Goal: Information Seeking & Learning: Learn about a topic

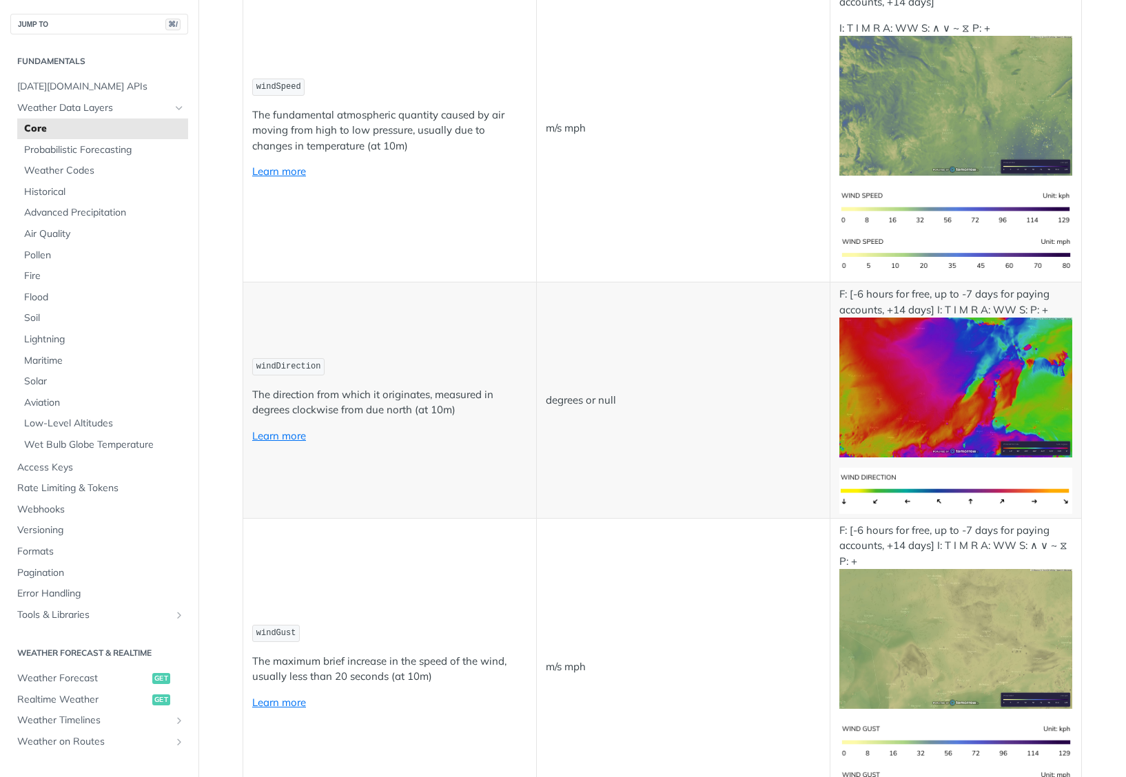
scroll to position [1283, 0]
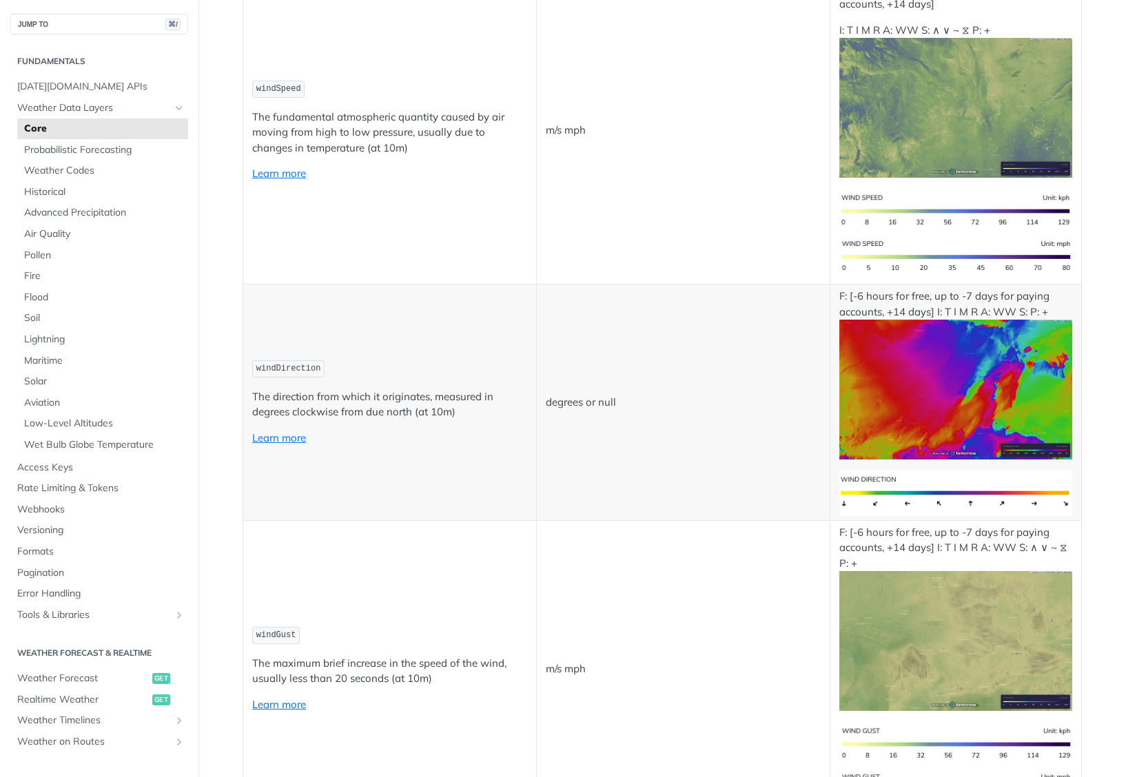
click at [1043, 121] on img "Expand image" at bounding box center [955, 108] width 233 height 140
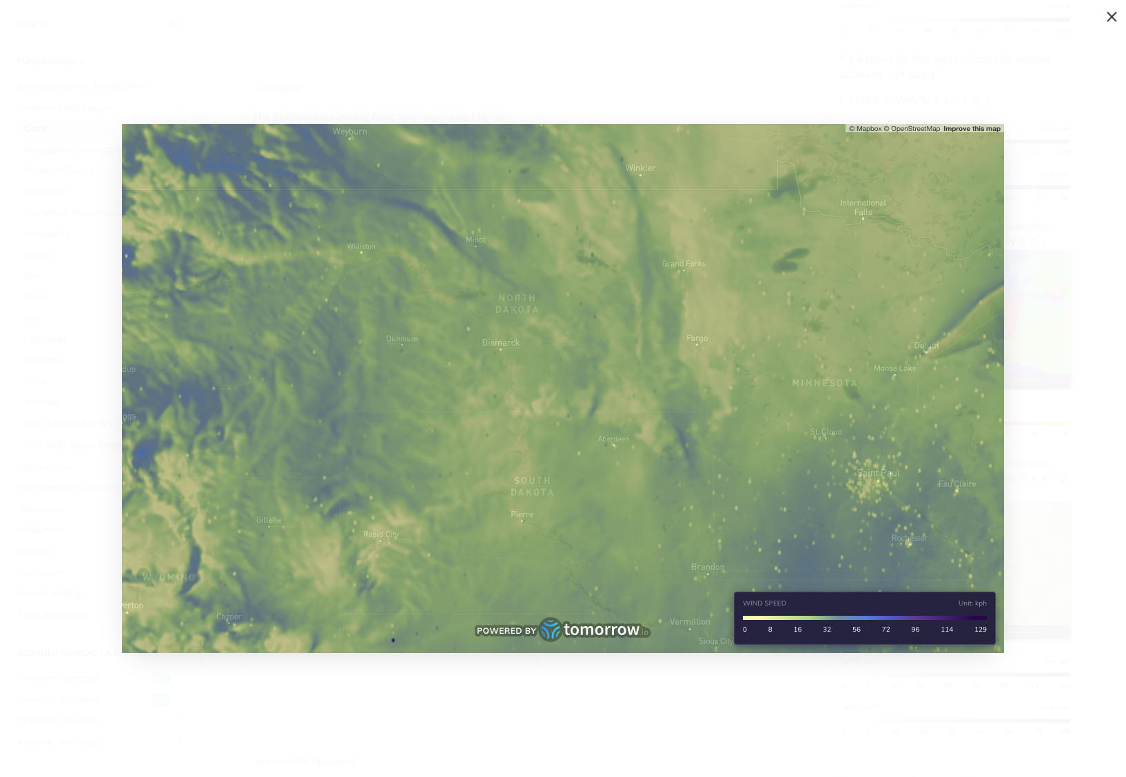
click at [624, 462] on img "Collapse image" at bounding box center [563, 388] width 882 height 529
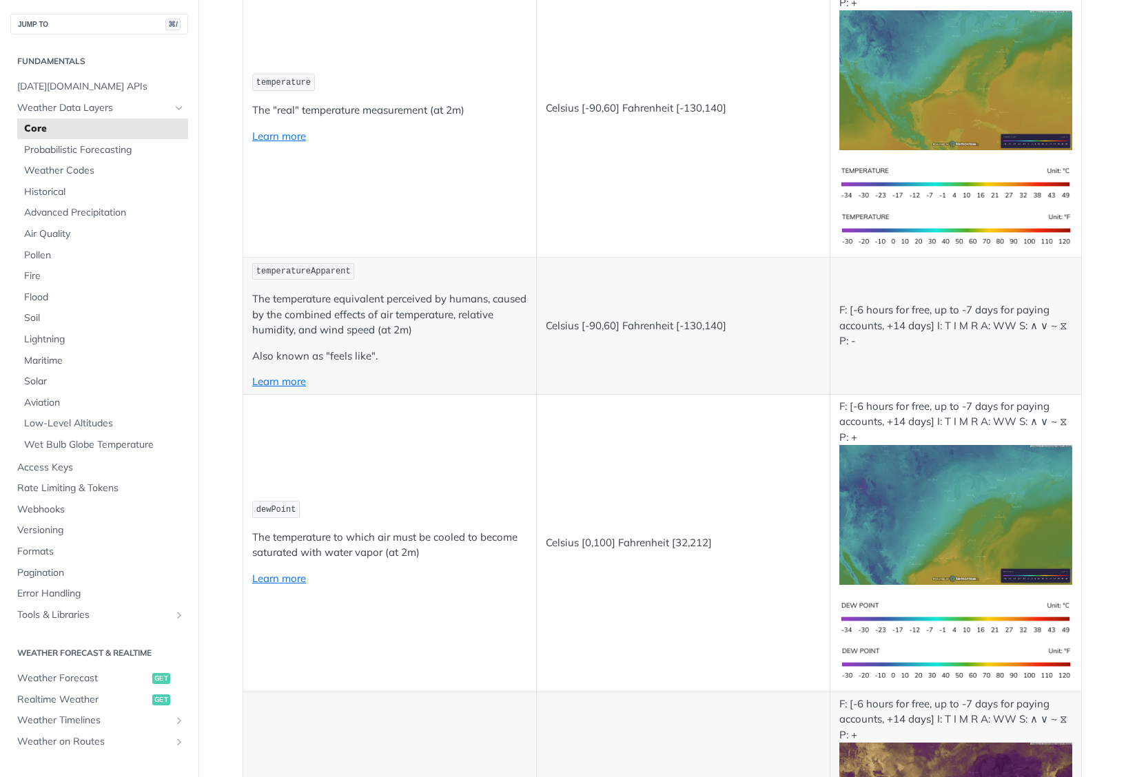
scroll to position [0, 0]
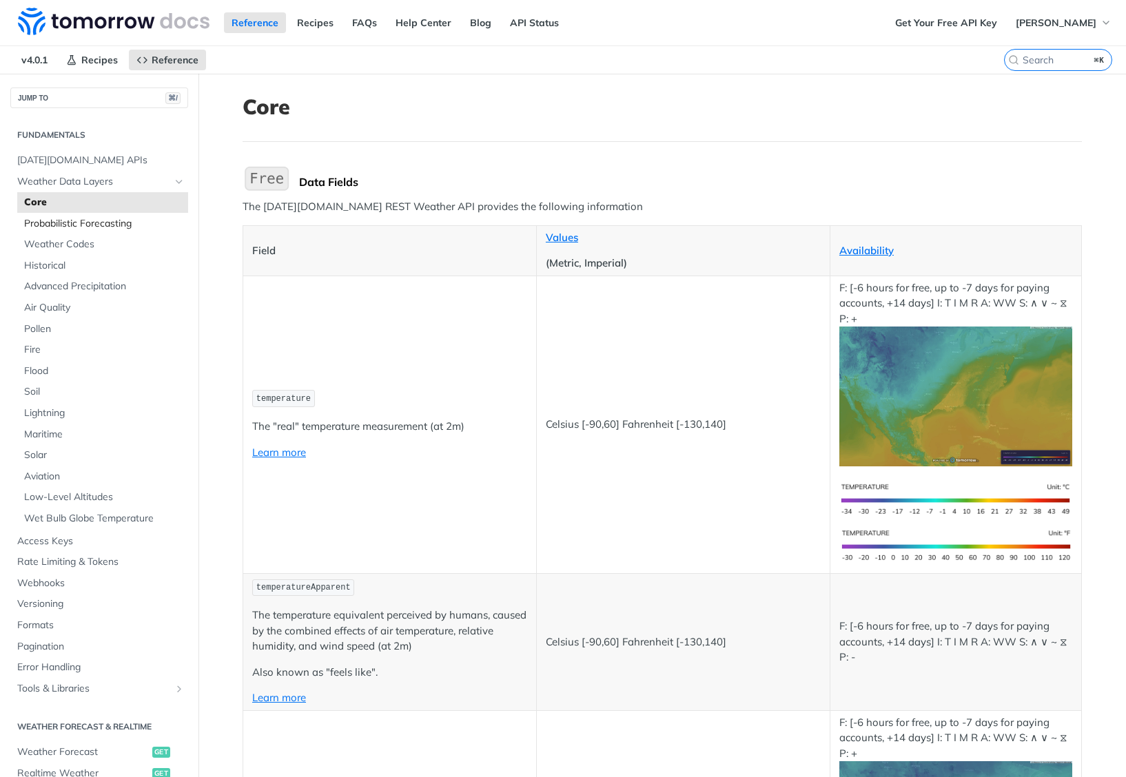
click at [101, 221] on span "Probabilistic Forecasting" at bounding box center [104, 224] width 161 height 14
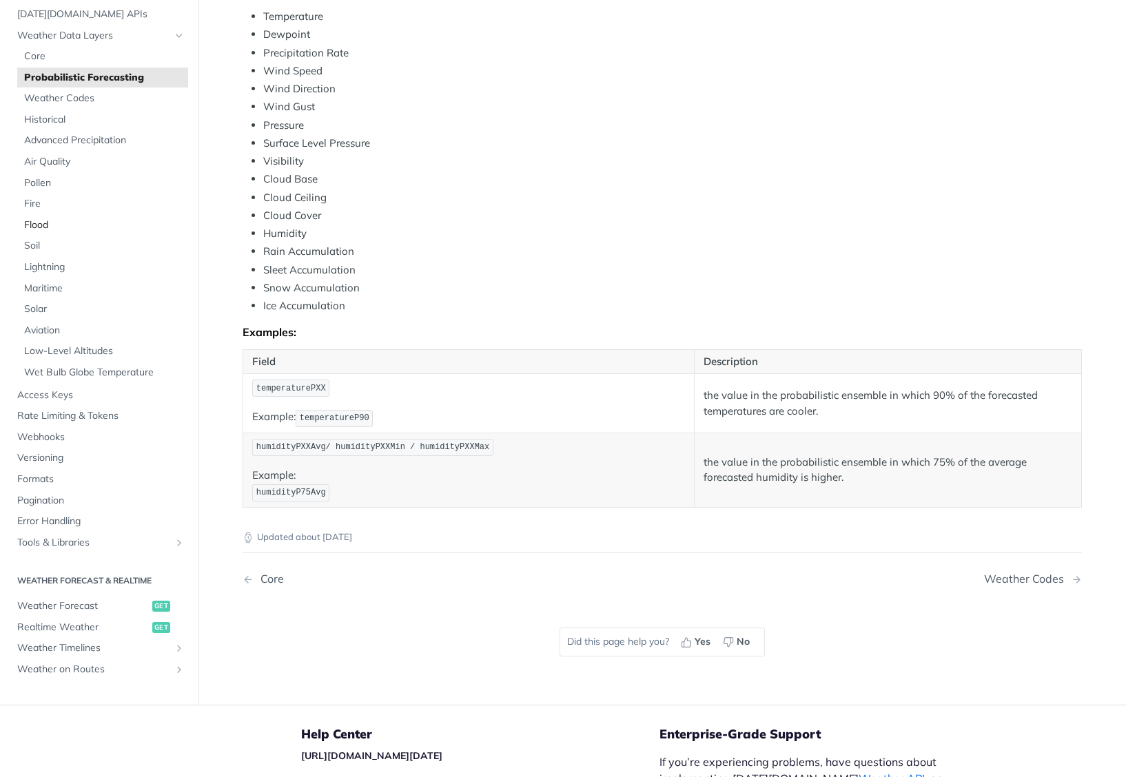
scroll to position [529, 0]
click at [58, 136] on span "Advanced Precipitation" at bounding box center [104, 139] width 161 height 14
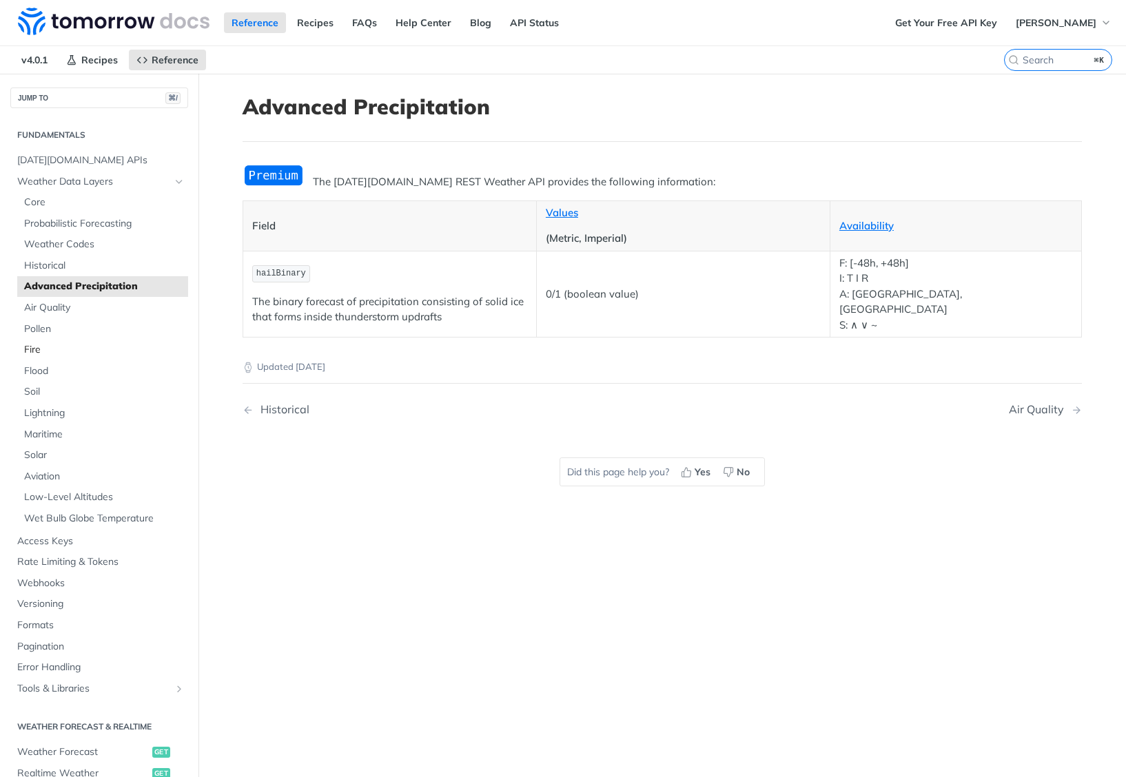
click at [54, 357] on link "Fire" at bounding box center [102, 350] width 171 height 21
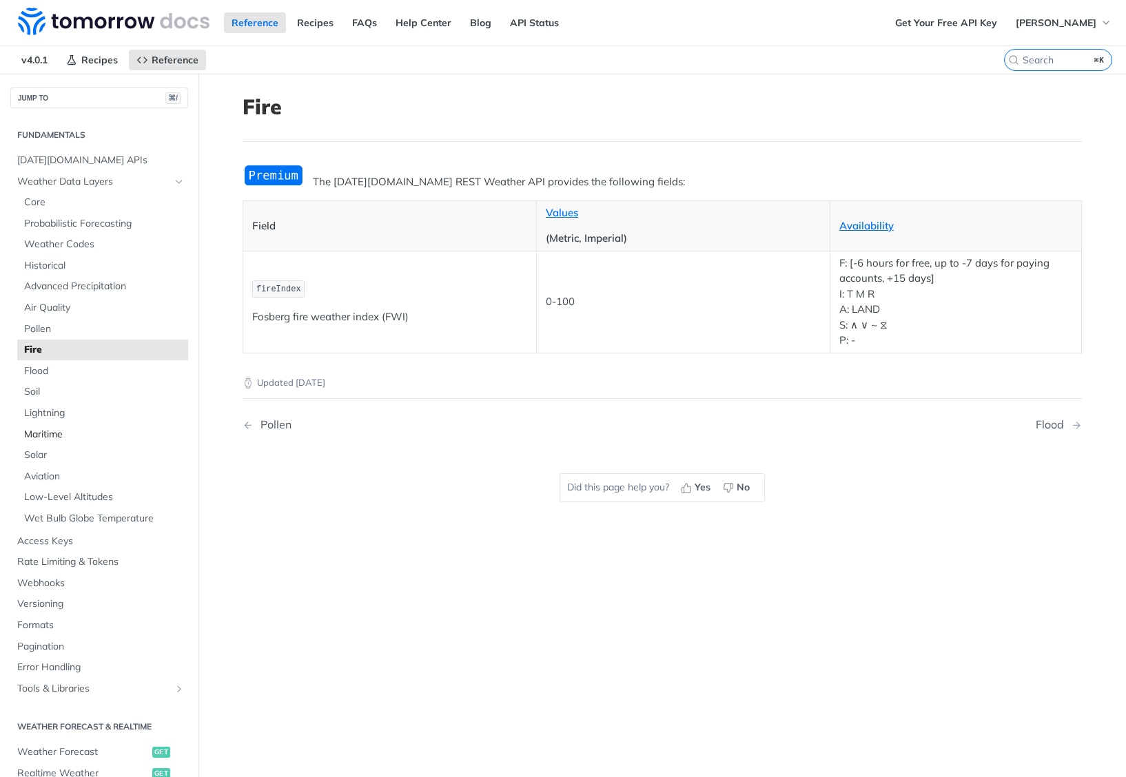
click at [46, 428] on span "Maritime" at bounding box center [104, 435] width 161 height 14
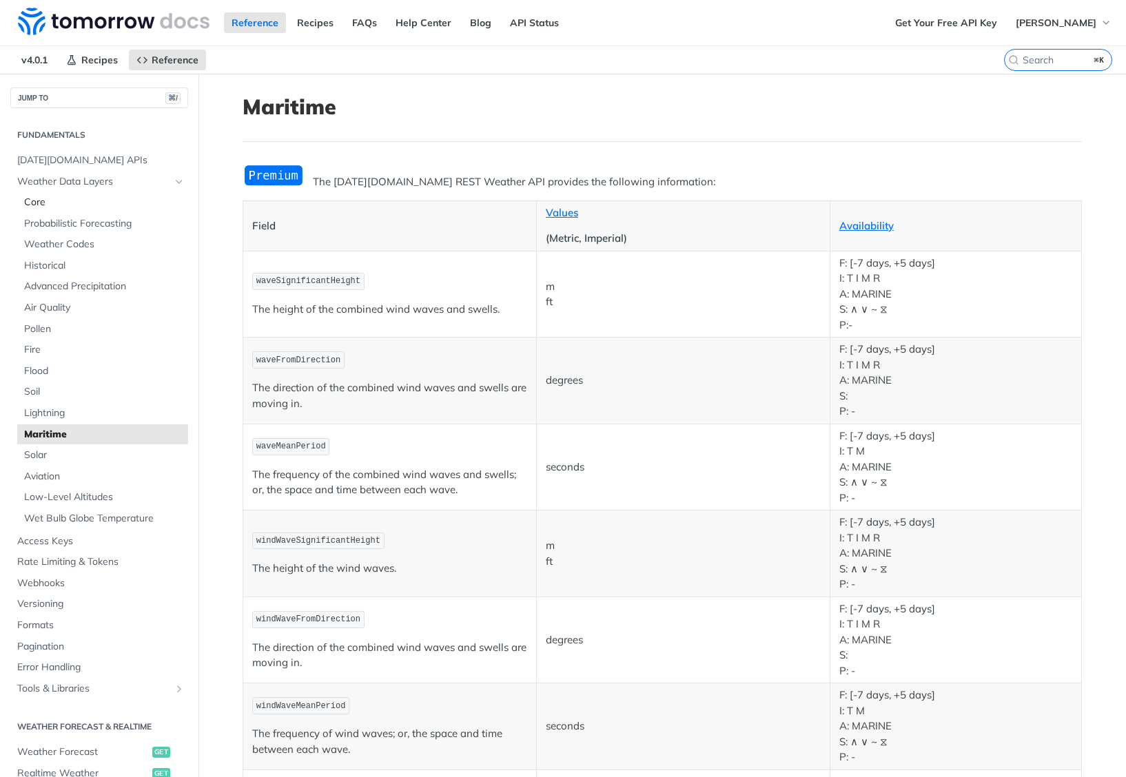
click at [55, 196] on span "Core" at bounding box center [104, 203] width 161 height 14
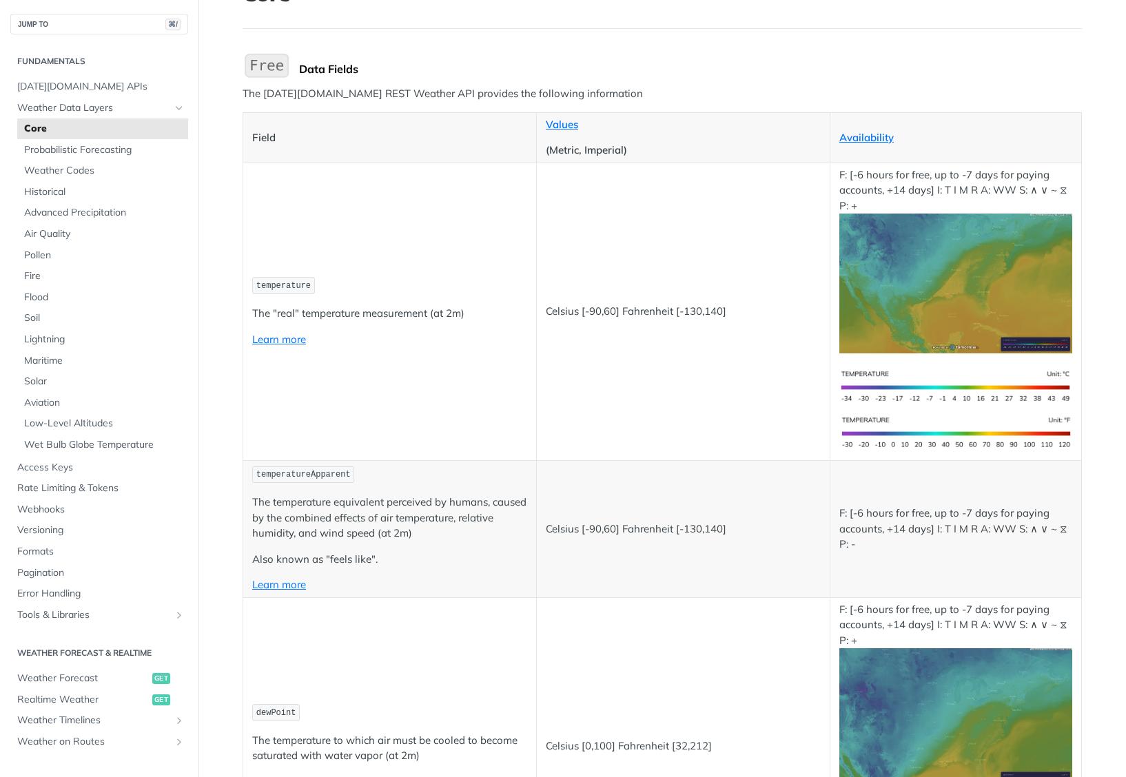
scroll to position [116, 0]
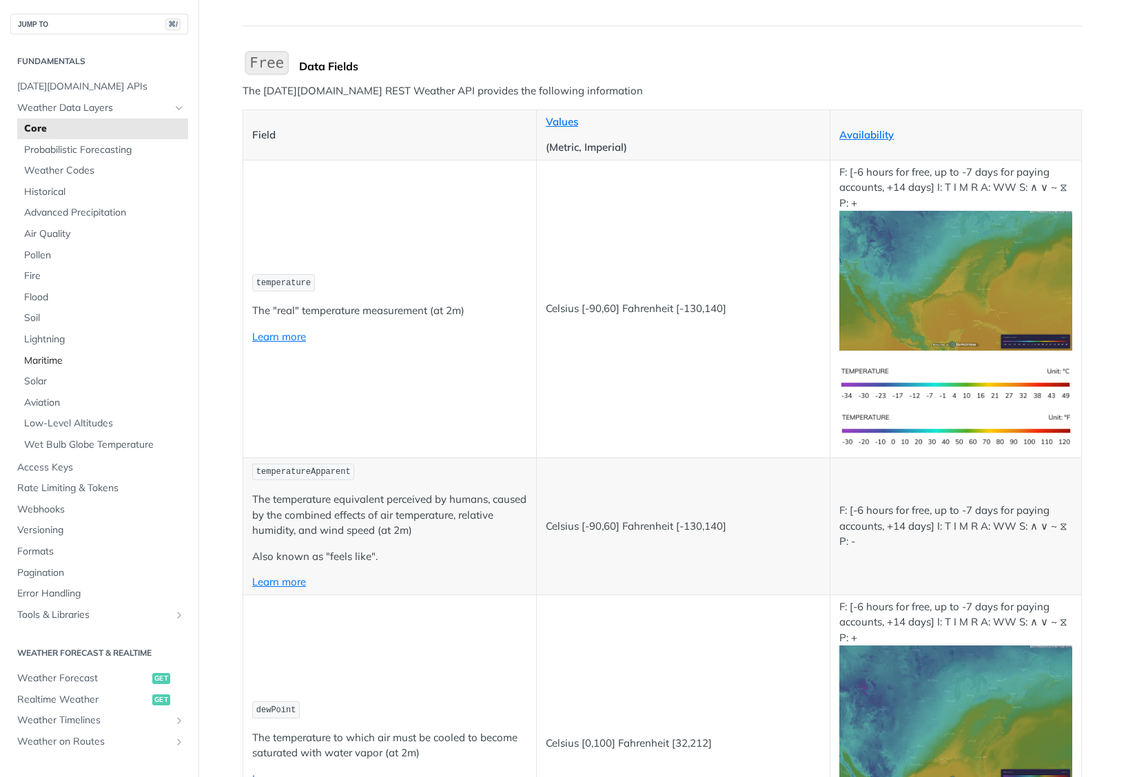
click at [62, 360] on span "Maritime" at bounding box center [104, 361] width 161 height 14
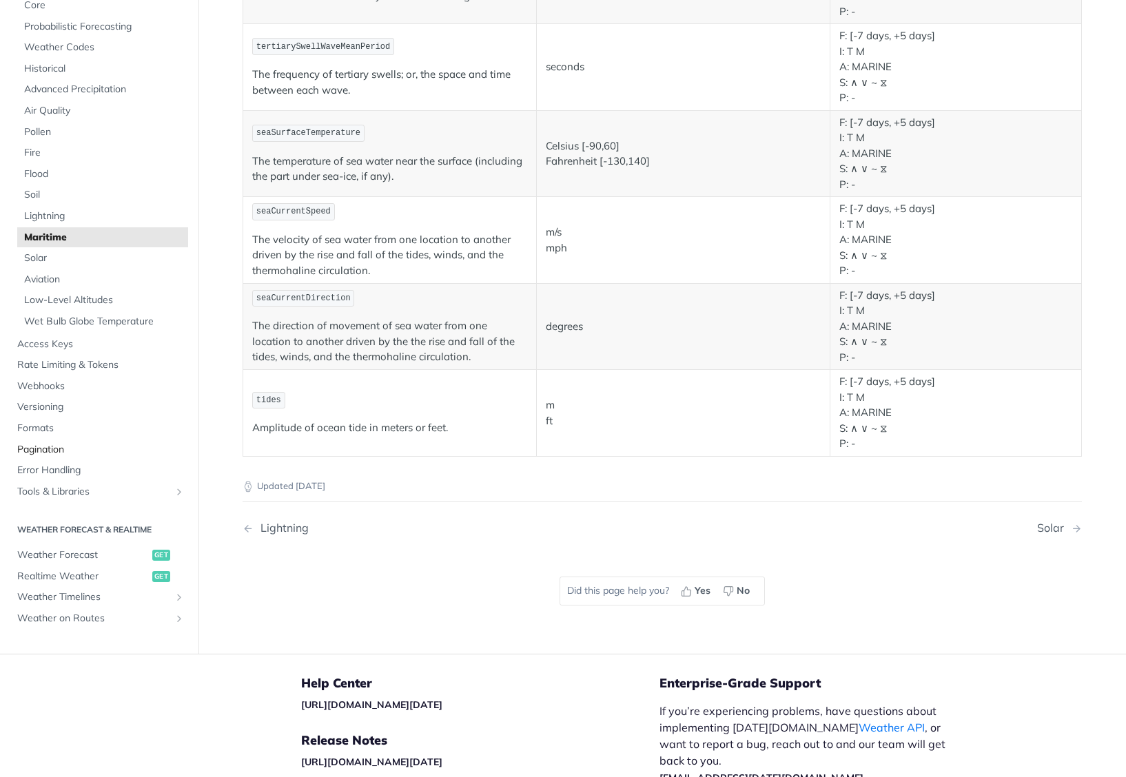
scroll to position [1420, 0]
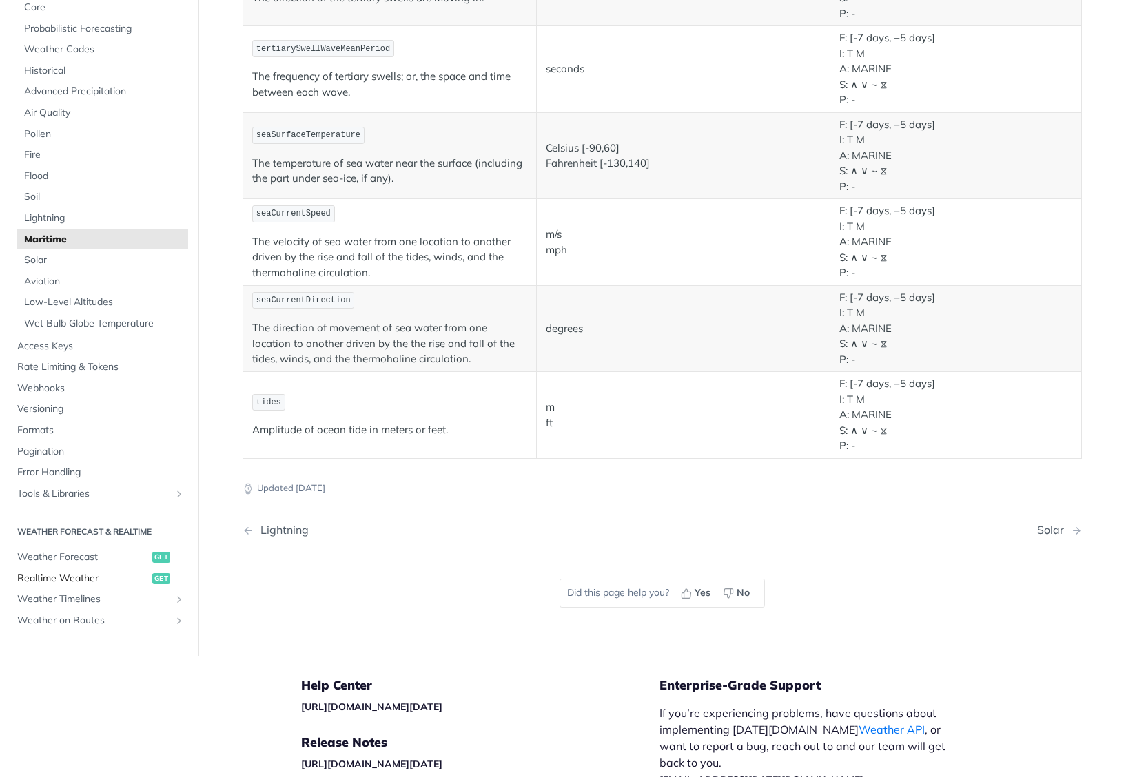
click at [83, 580] on span "Realtime Weather" at bounding box center [83, 579] width 132 height 14
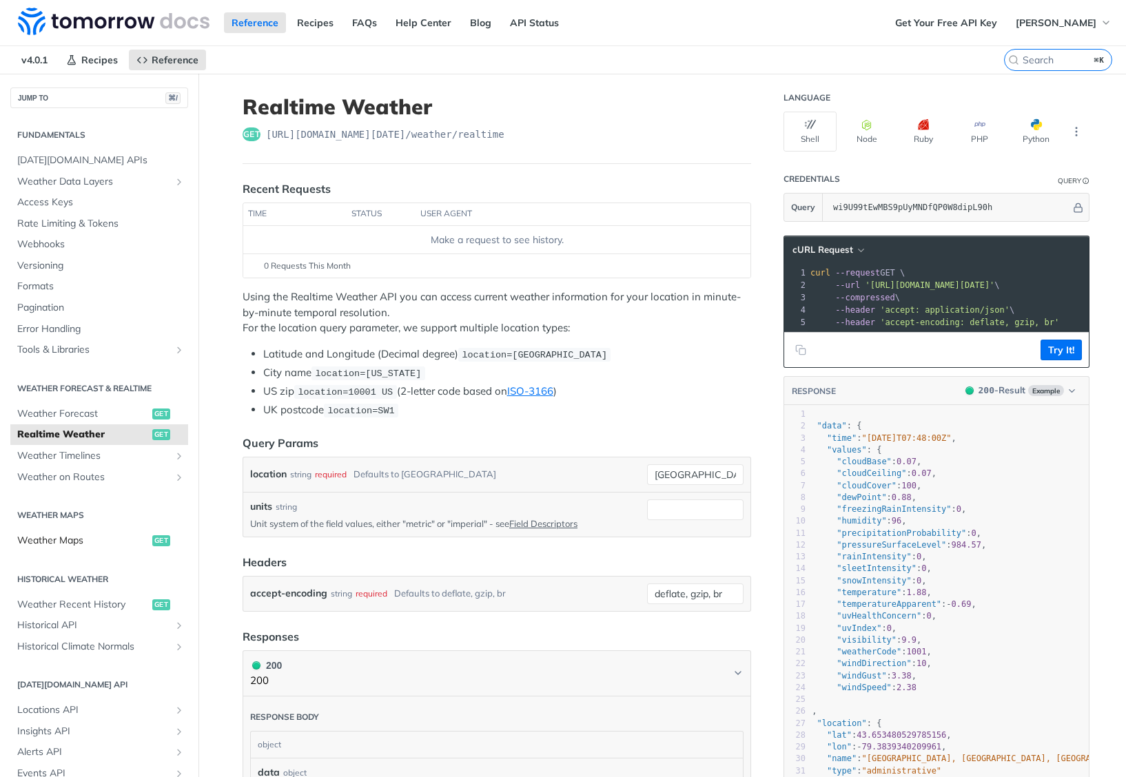
click at [48, 546] on span "Weather Maps" at bounding box center [83, 541] width 132 height 14
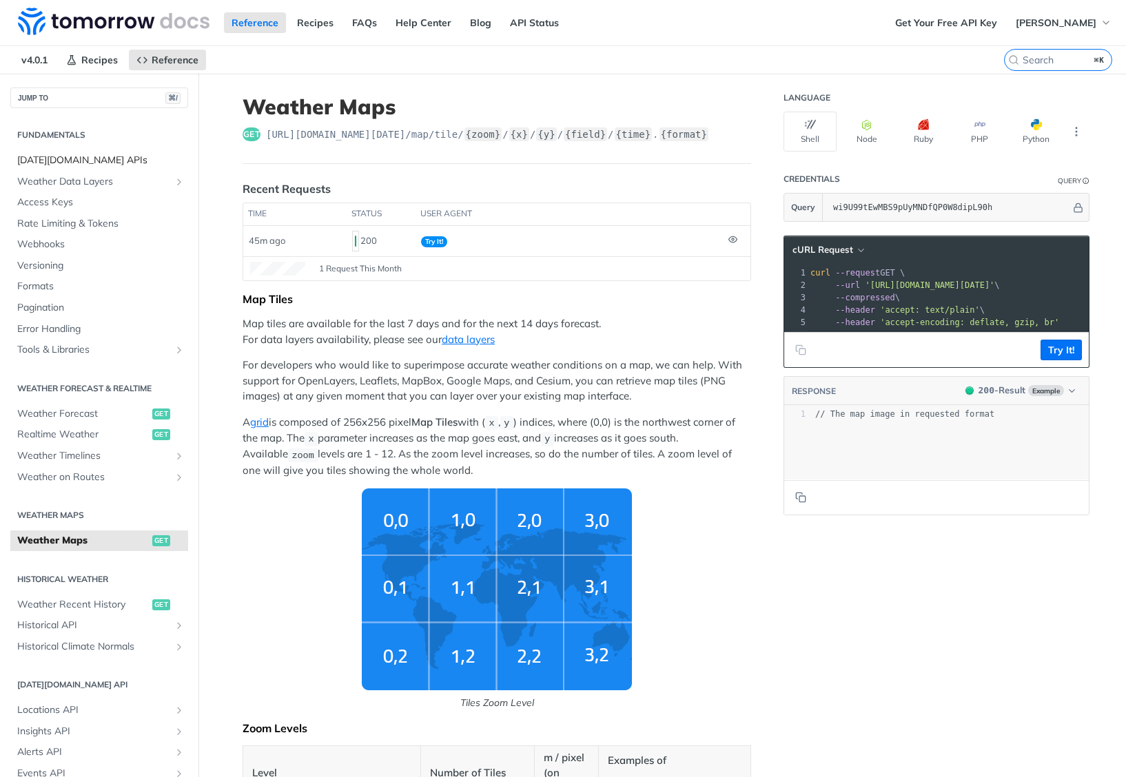
click at [89, 158] on span "[DATE][DOMAIN_NAME] APIs" at bounding box center [100, 161] width 167 height 14
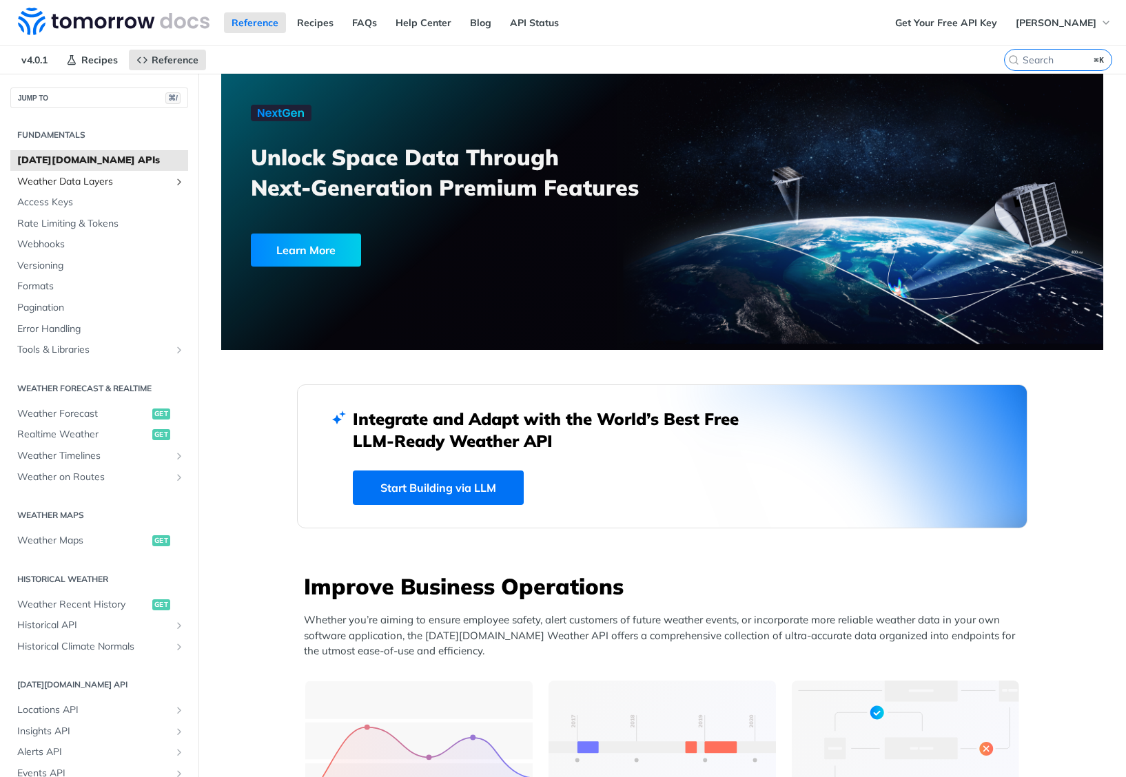
click at [41, 183] on span "Weather Data Layers" at bounding box center [93, 182] width 153 height 14
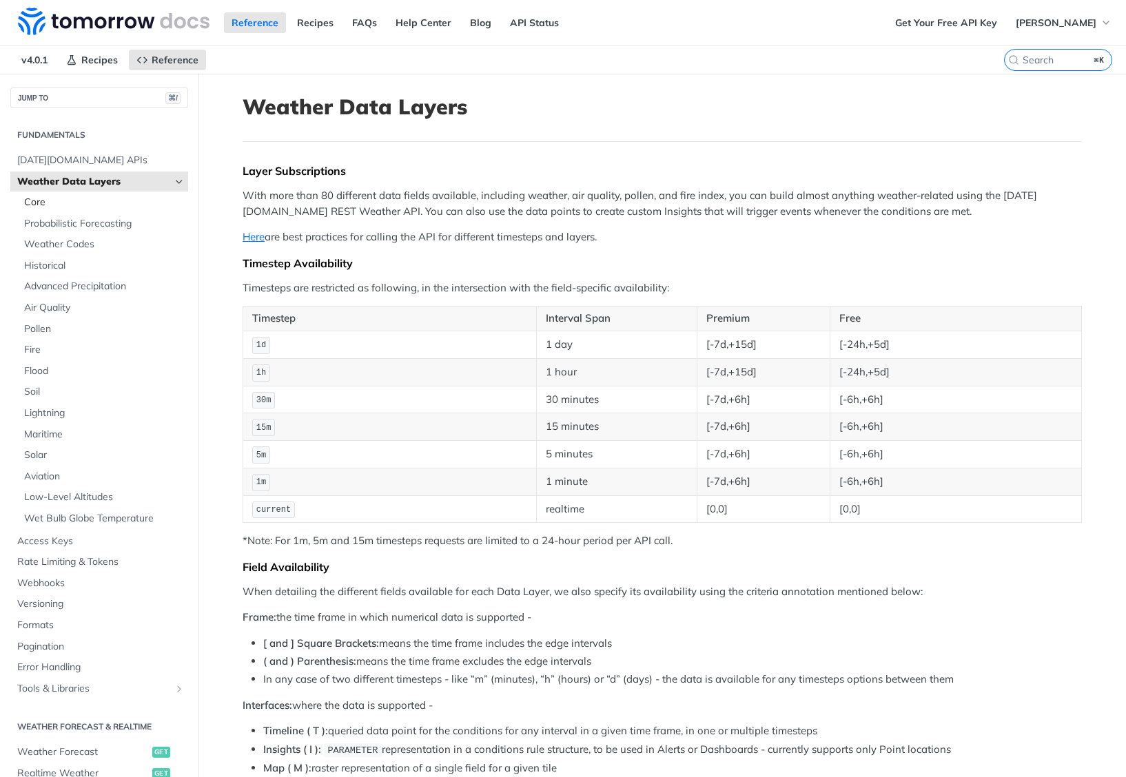
click at [37, 201] on span "Core" at bounding box center [104, 203] width 161 height 14
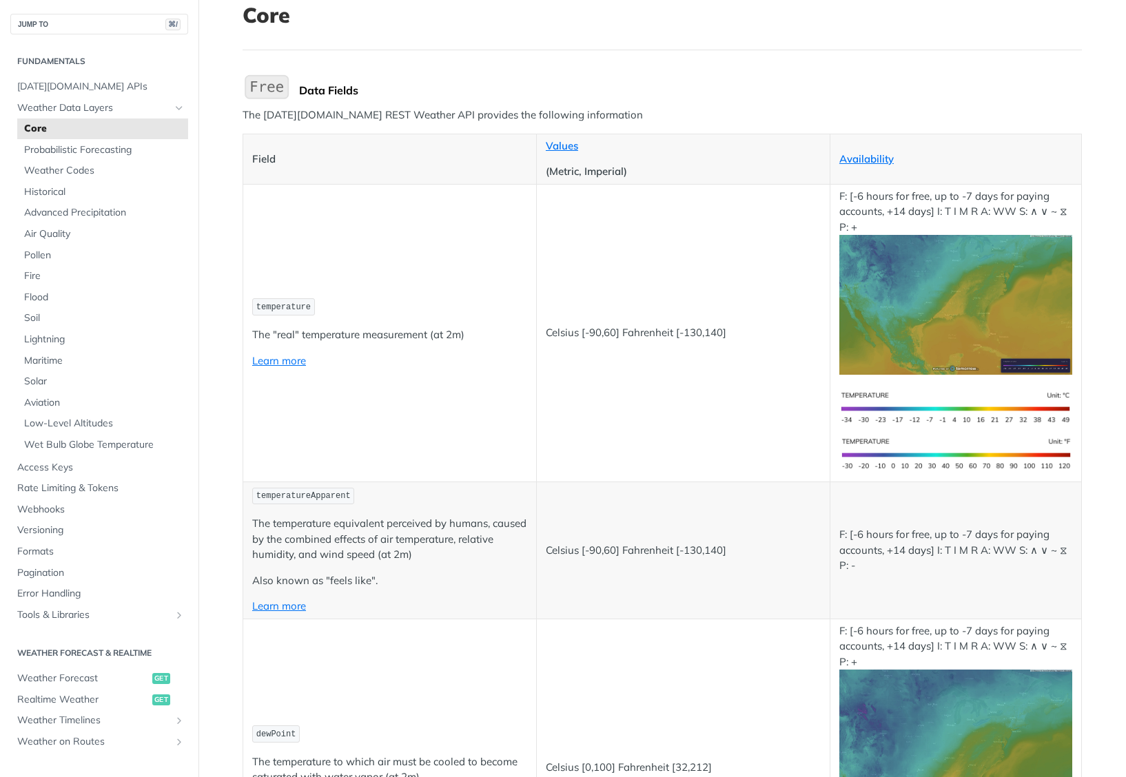
scroll to position [93, 0]
click at [270, 355] on link "Learn more" at bounding box center [279, 359] width 54 height 13
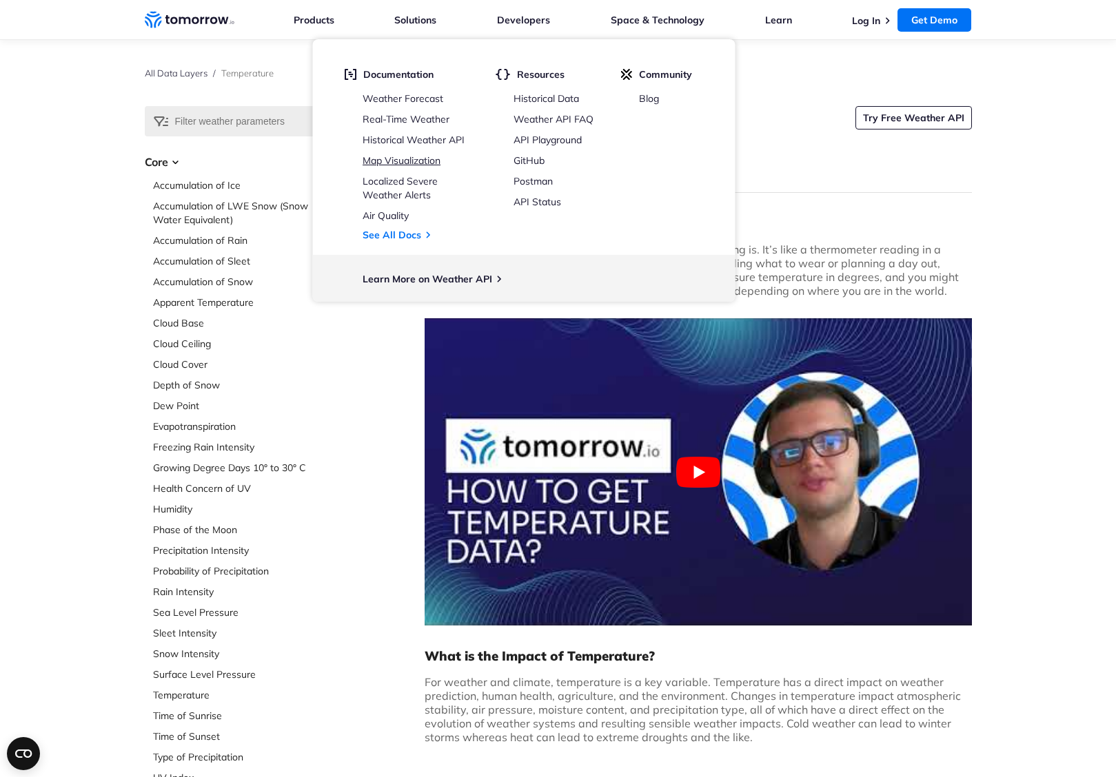
click at [427, 158] on link "Map Visualization" at bounding box center [401, 160] width 78 height 12
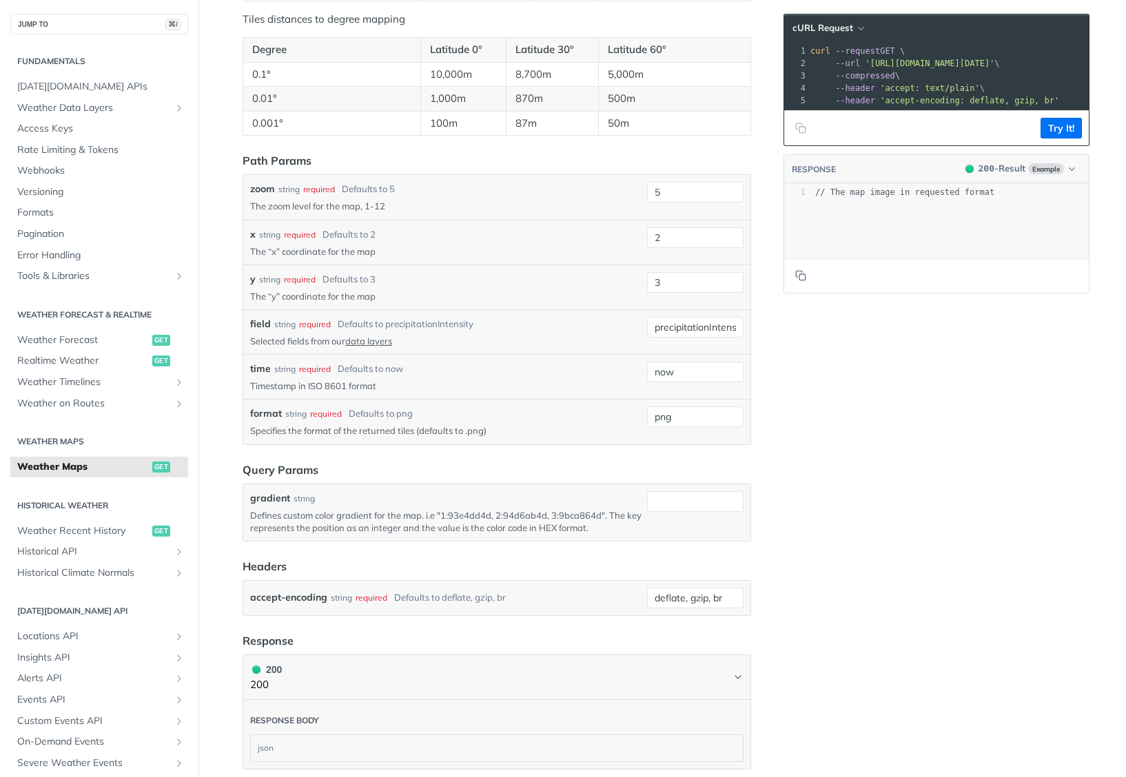
scroll to position [1366, 0]
click at [368, 339] on link "data layers" at bounding box center [368, 338] width 47 height 11
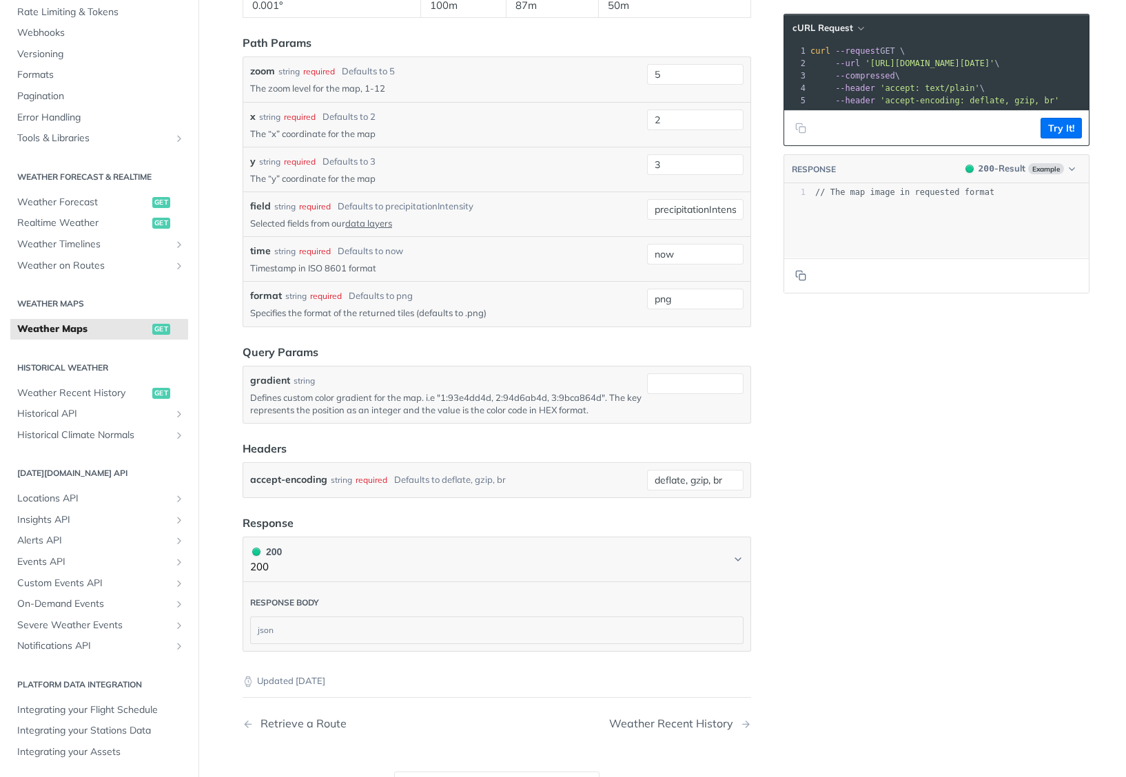
scroll to position [1481, 0]
click at [353, 220] on link "data layers" at bounding box center [368, 222] width 47 height 11
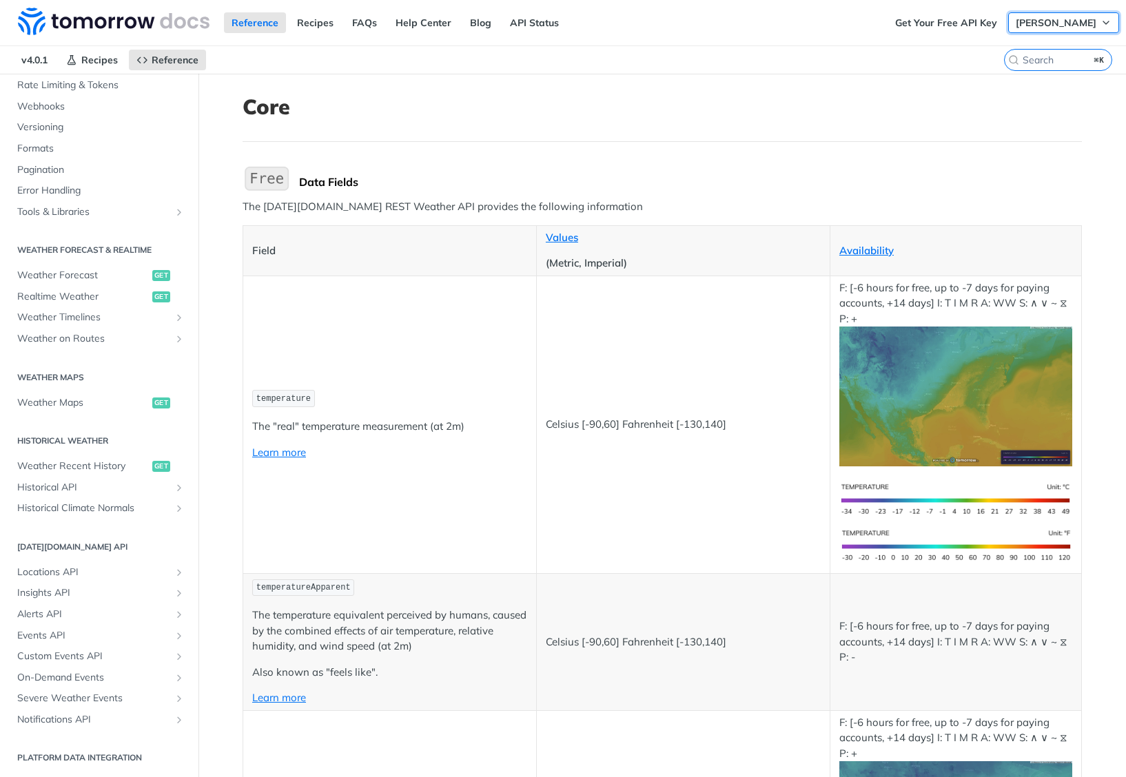
click at [1043, 22] on span "[PERSON_NAME]" at bounding box center [1056, 23] width 81 height 12
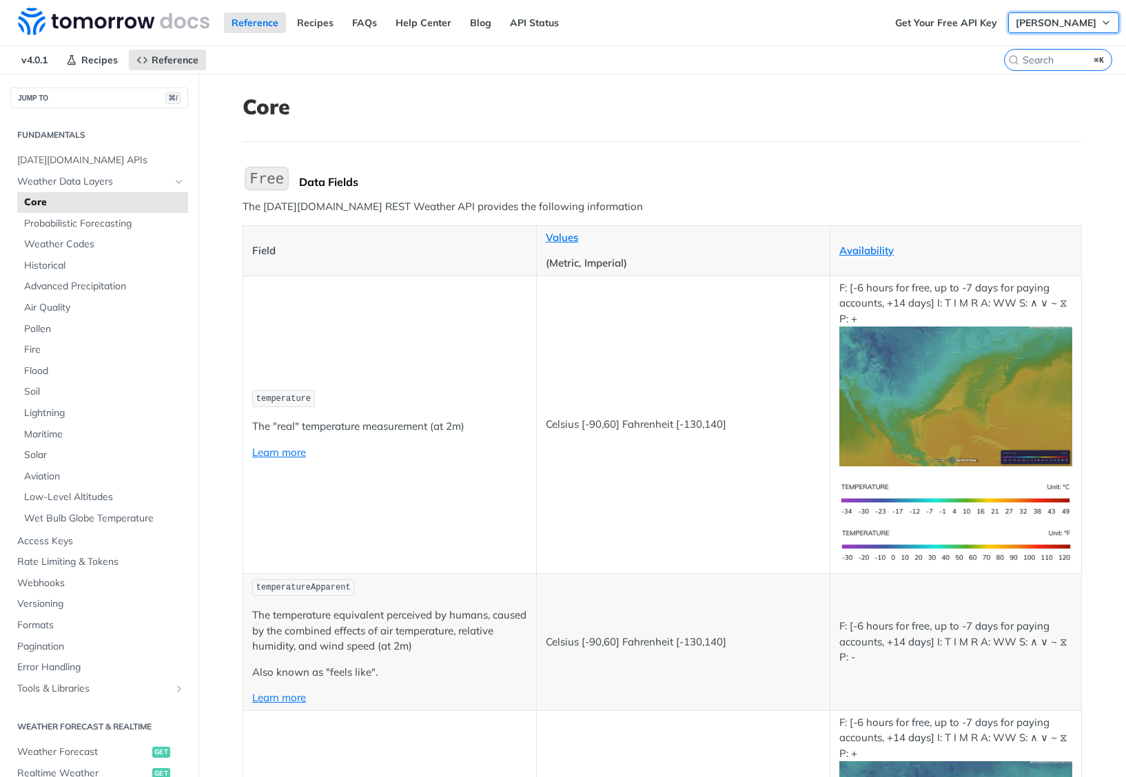
click at [1100, 25] on icon "button" at bounding box center [1105, 22] width 11 height 11
click at [945, 23] on link "Get Your Free API Key" at bounding box center [945, 22] width 117 height 21
